Goal: Task Accomplishment & Management: Manage account settings

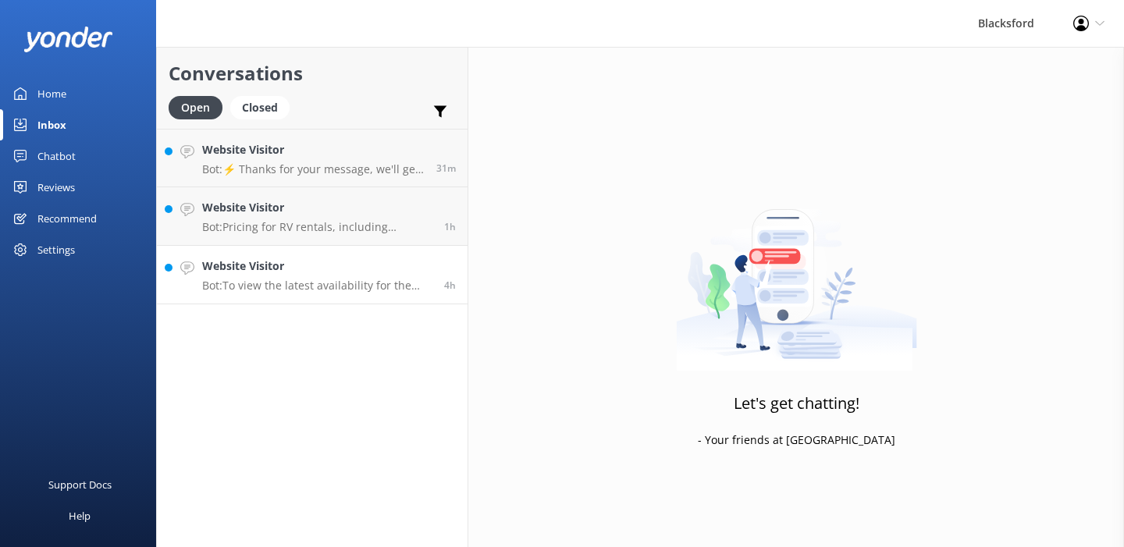
click at [380, 276] on div "Website Visitor Bot: To view the latest availability for the Winnebago EKKO, pl…" at bounding box center [317, 275] width 230 height 34
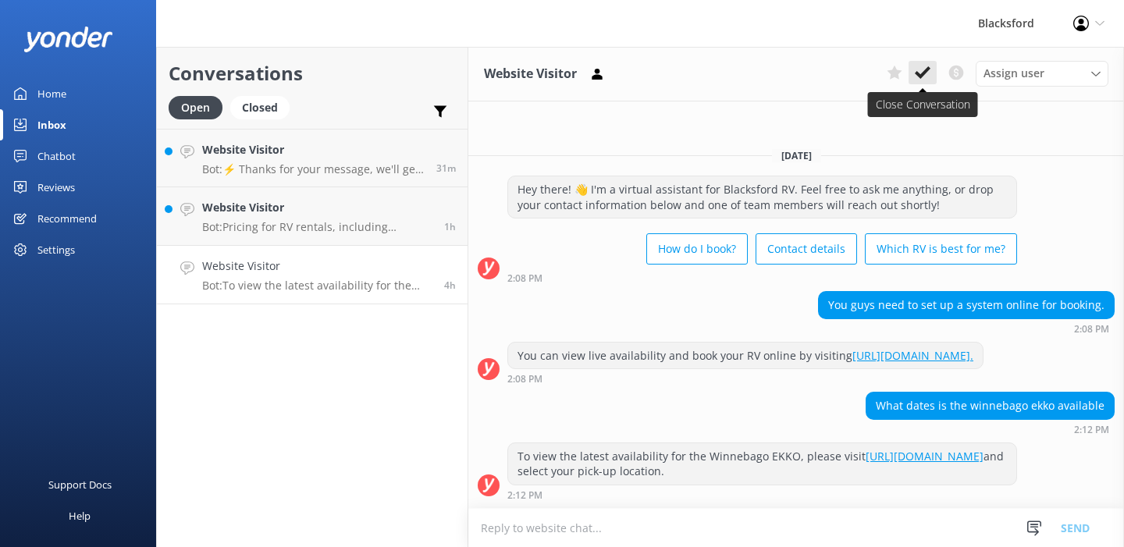
click at [924, 73] on use at bounding box center [923, 72] width 16 height 12
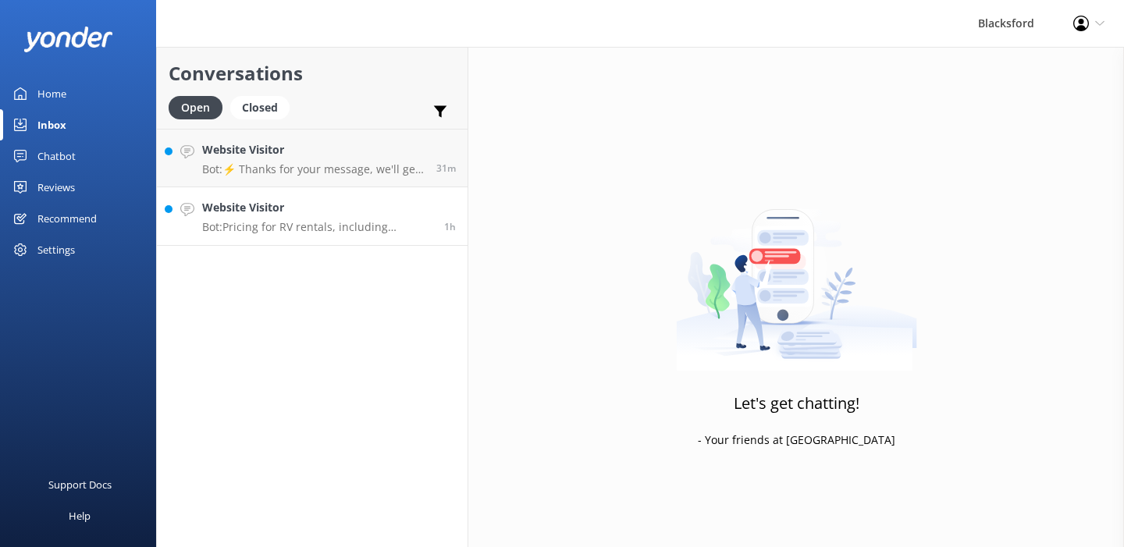
click at [411, 232] on p "Bot: Pricing for RV rentals, including Sprinter Vans like the Revel and [PERSON…" at bounding box center [317, 227] width 230 height 14
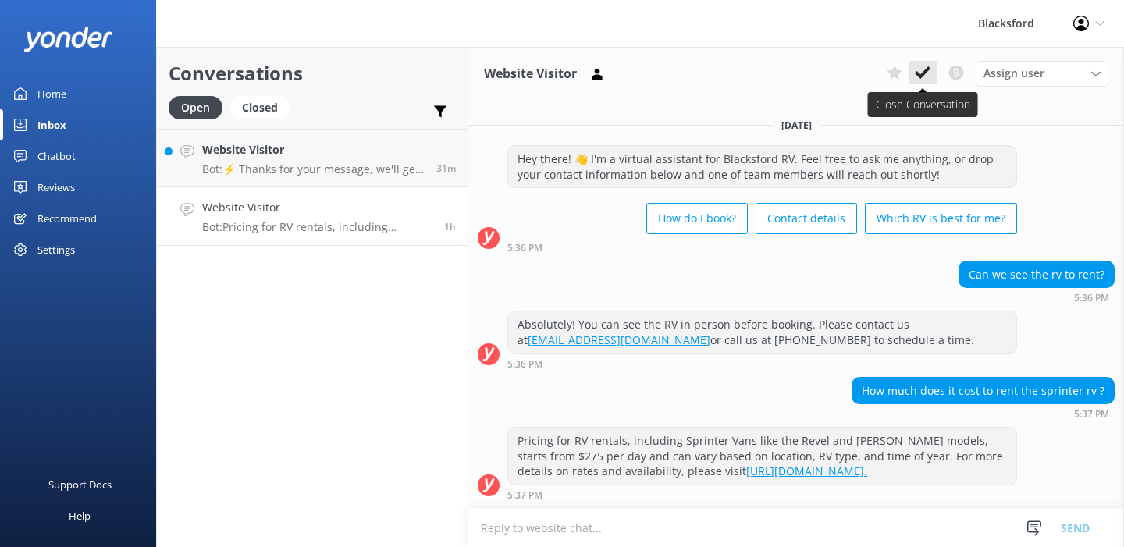
click at [931, 78] on button at bounding box center [922, 72] width 28 height 23
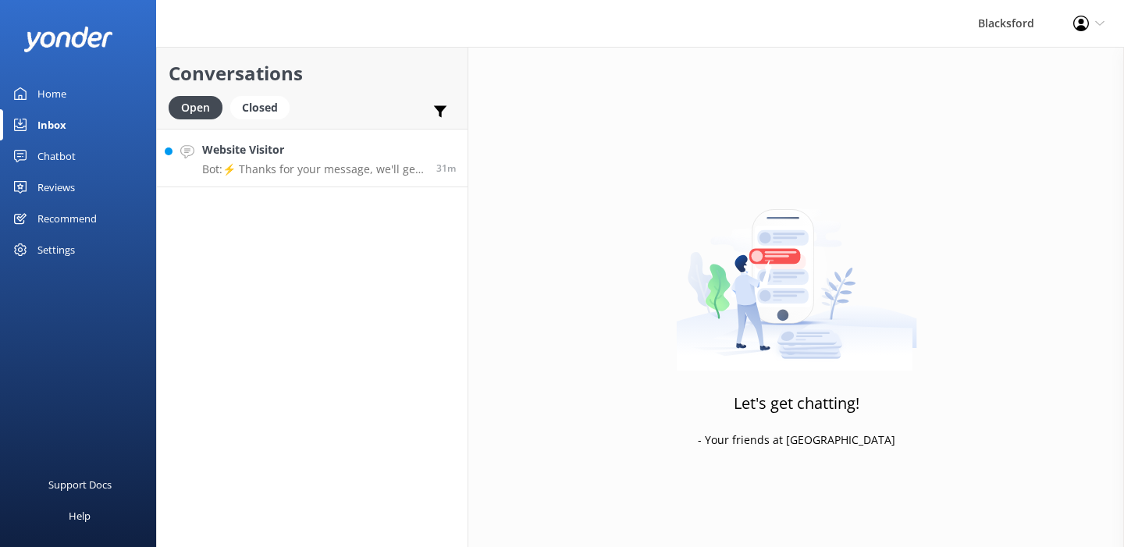
click at [400, 172] on p "Bot: ⚡ Thanks for your message, we'll get back to you as soon as we can. You're…" at bounding box center [313, 169] width 222 height 14
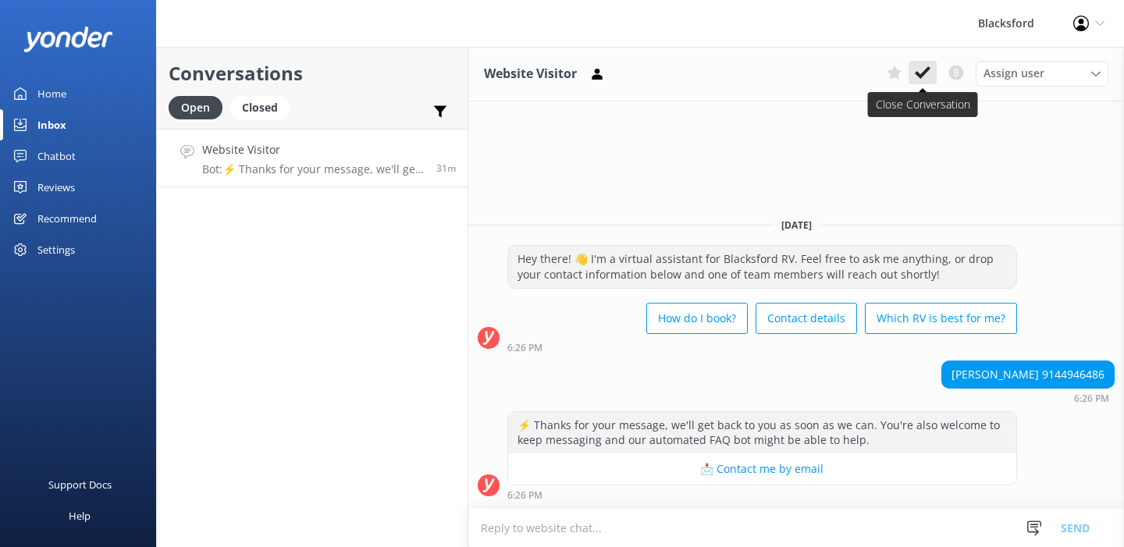
click at [928, 77] on icon at bounding box center [923, 73] width 16 height 16
